Goal: Task Accomplishment & Management: Manage account settings

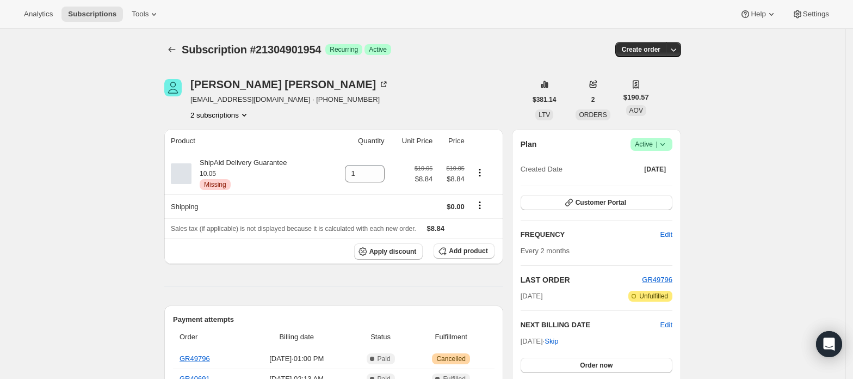
click at [238, 110] on button "2 subscriptions" at bounding box center [219, 114] width 59 height 11
click at [231, 151] on span "21304934722" at bounding box center [224, 154] width 76 height 11
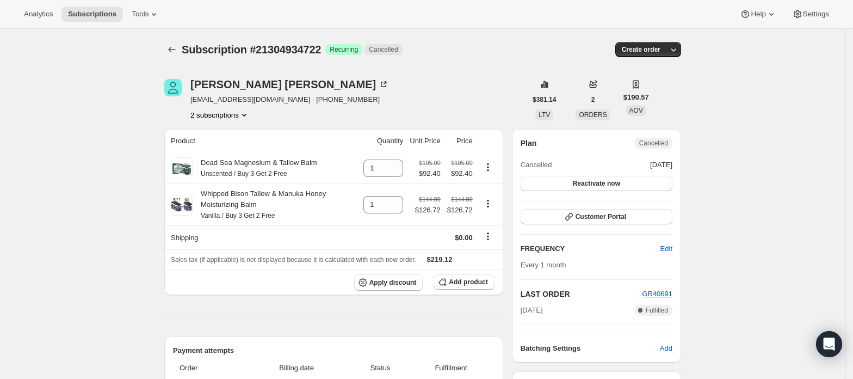
click at [233, 118] on button "2 subscriptions" at bounding box center [219, 114] width 59 height 11
click at [234, 134] on span "21304901954" at bounding box center [224, 135] width 76 height 11
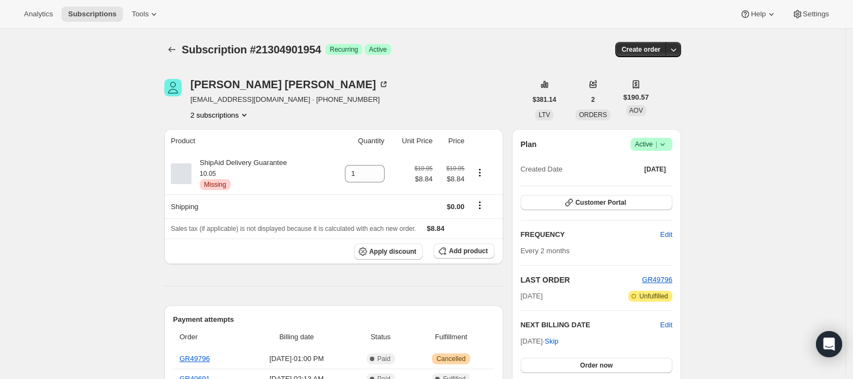
click at [650, 151] on div "Plan Success Active | Created Date [DATE]" at bounding box center [597, 157] width 152 height 39
click at [657, 146] on span "|" at bounding box center [657, 144] width 2 height 9
click at [659, 182] on span "Cancel subscription" at bounding box center [655, 184] width 61 height 8
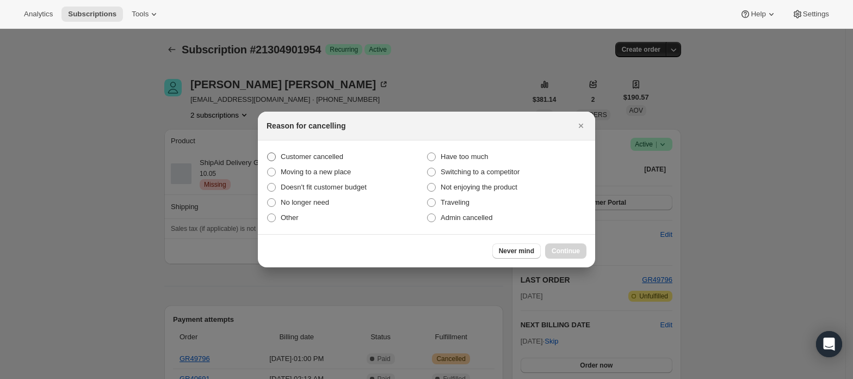
click at [347, 159] on label "Customer cancelled" at bounding box center [347, 156] width 160 height 15
click at [268, 153] on input "Customer cancelled" at bounding box center [267, 152] width 1 height 1
radio input "true"
click at [560, 251] on span "Continue" at bounding box center [566, 250] width 28 height 9
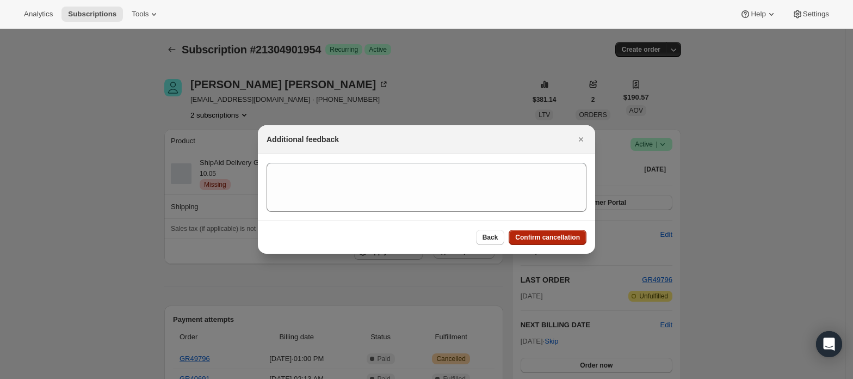
click at [557, 237] on span "Confirm cancellation" at bounding box center [547, 237] width 65 height 9
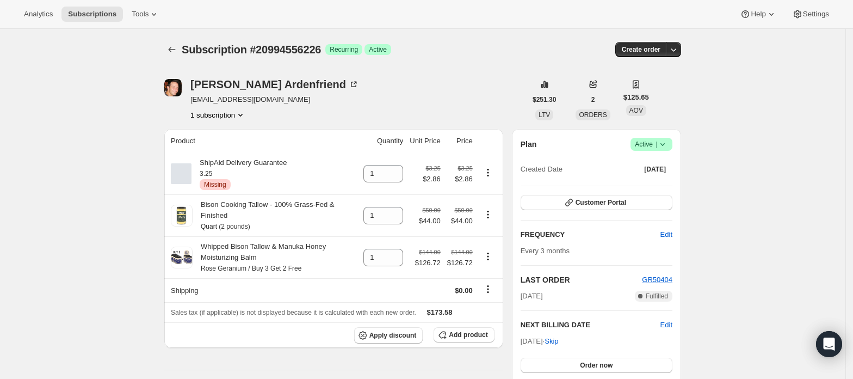
click at [655, 144] on span "Active |" at bounding box center [651, 144] width 33 height 11
click at [651, 183] on span "Cancel subscription" at bounding box center [655, 184] width 61 height 8
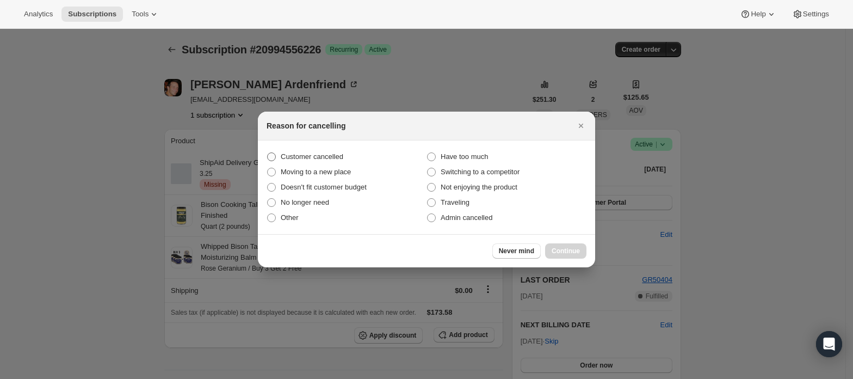
click at [338, 155] on span "Customer cancelled" at bounding box center [312, 156] width 63 height 8
click at [268, 153] on input "Customer cancelled" at bounding box center [267, 152] width 1 height 1
radio input "true"
click at [568, 249] on span "Continue" at bounding box center [566, 250] width 28 height 9
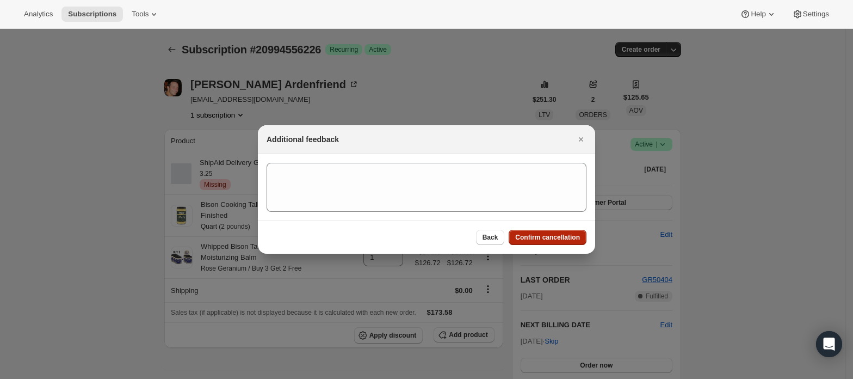
click at [568, 240] on span "Confirm cancellation" at bounding box center [547, 237] width 65 height 9
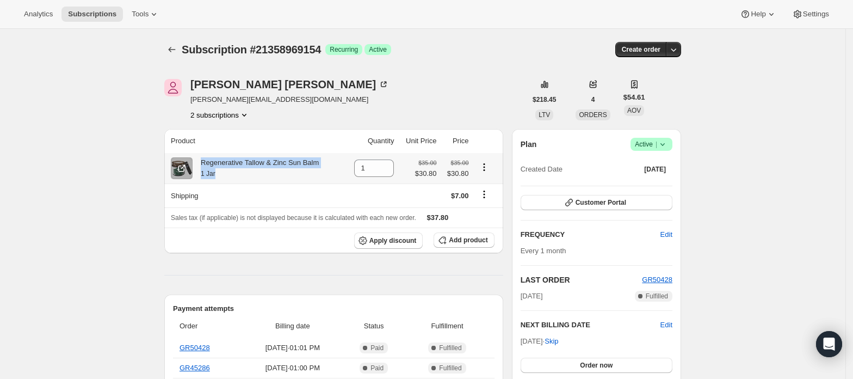
drag, startPoint x: 203, startPoint y: 163, endPoint x: 233, endPoint y: 178, distance: 33.6
click at [233, 178] on div "Regenerative Tallow & Zinc Sun Balm 1 Jar" at bounding box center [256, 168] width 126 height 22
copy div "Regenerative Tallow & Zinc Sun Balm 1 Jar"
click at [651, 145] on span "Active |" at bounding box center [651, 144] width 33 height 11
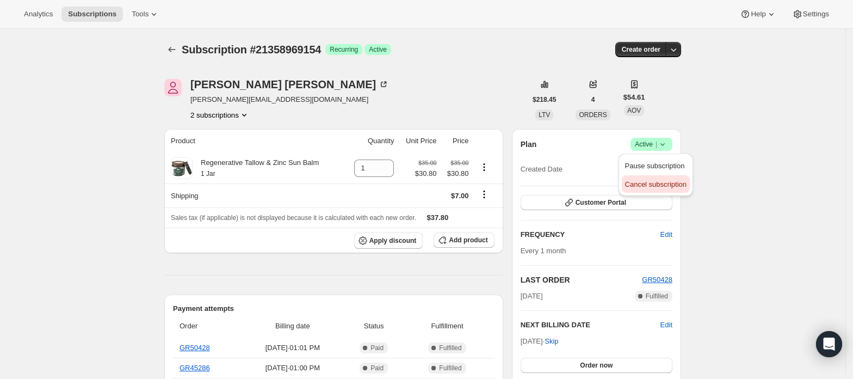
click at [648, 175] on button "Cancel subscription" at bounding box center [656, 183] width 68 height 17
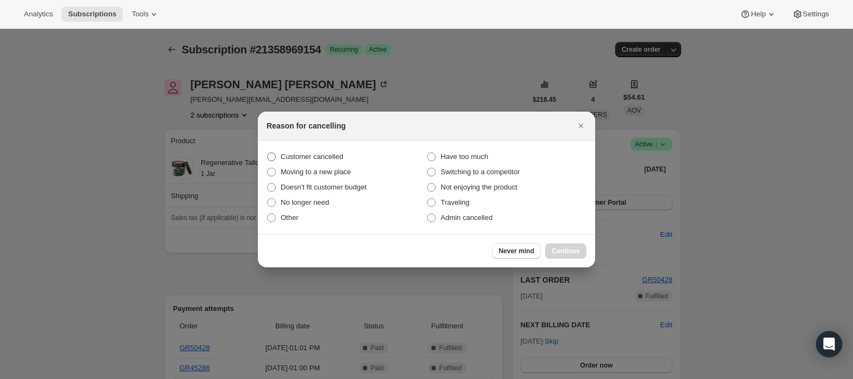
click at [336, 158] on span "Customer cancelled" at bounding box center [312, 156] width 63 height 8
click at [268, 153] on input "Customer cancelled" at bounding box center [267, 152] width 1 height 1
radio input "true"
click at [569, 248] on span "Continue" at bounding box center [566, 250] width 28 height 9
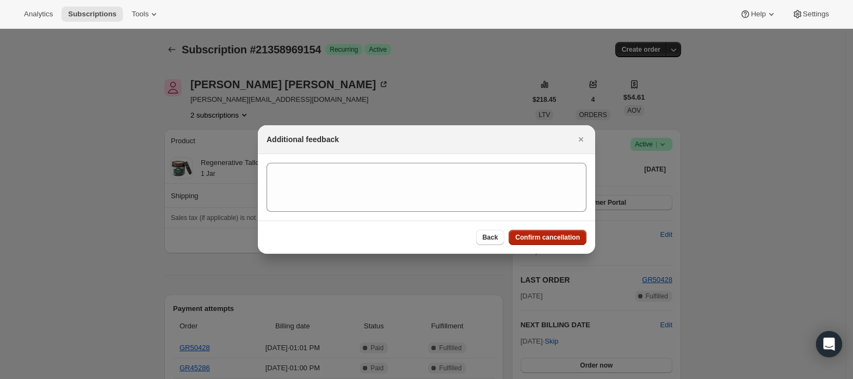
click at [558, 233] on span "Confirm cancellation" at bounding box center [547, 237] width 65 height 9
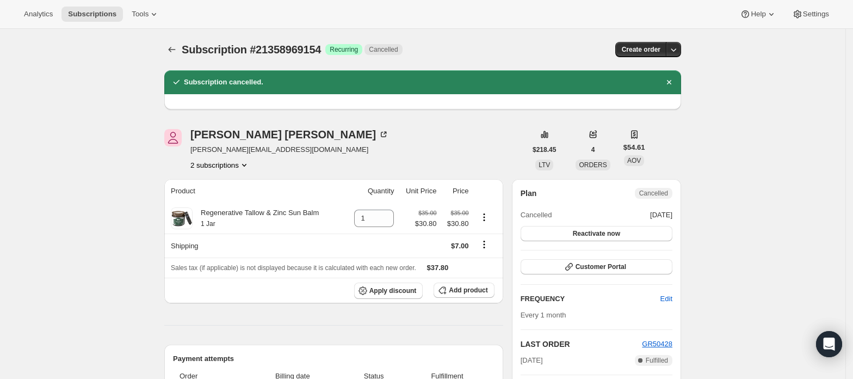
click at [220, 169] on button "2 subscriptions" at bounding box center [219, 164] width 59 height 11
click at [230, 182] on span "21358936386" at bounding box center [224, 185] width 76 height 11
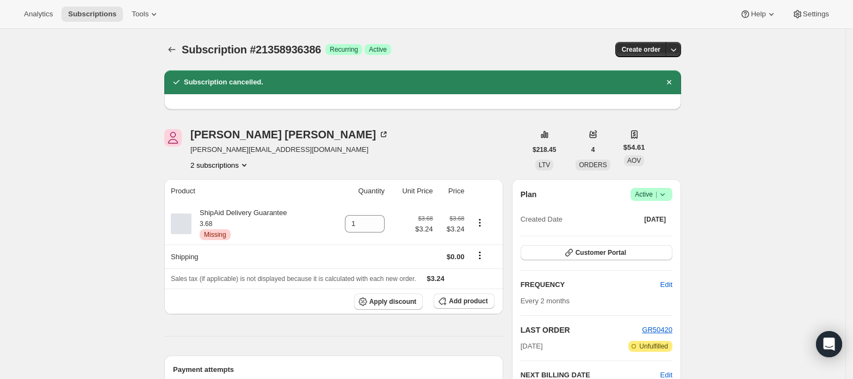
click at [657, 190] on span "|" at bounding box center [657, 194] width 2 height 9
click at [649, 231] on span "Cancel subscription" at bounding box center [655, 234] width 61 height 8
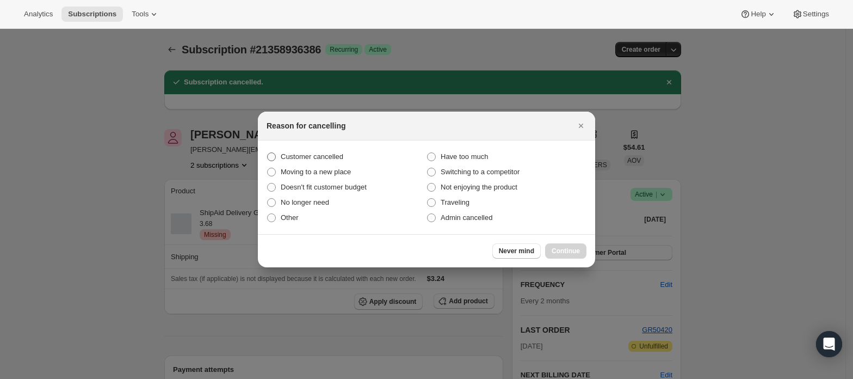
drag, startPoint x: 298, startPoint y: 155, endPoint x: 312, endPoint y: 155, distance: 14.1
click at [302, 155] on span "Customer cancelled" at bounding box center [312, 156] width 63 height 8
click at [275, 157] on span ":rgm:" at bounding box center [271, 156] width 9 height 9
click at [268, 153] on input "Customer cancelled" at bounding box center [267, 152] width 1 height 1
radio input "true"
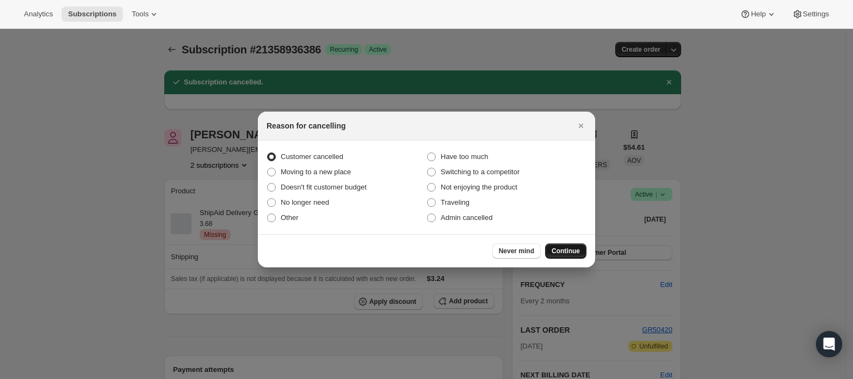
click at [575, 252] on span "Continue" at bounding box center [566, 250] width 28 height 9
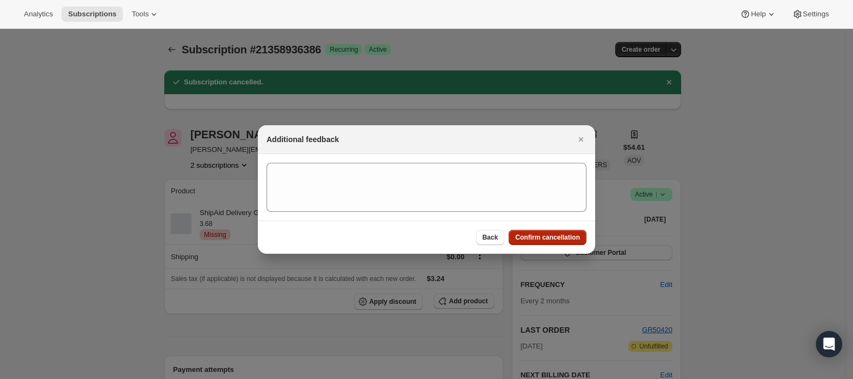
click at [567, 233] on span "Confirm cancellation" at bounding box center [547, 237] width 65 height 9
